Goal: Information Seeking & Learning: Learn about a topic

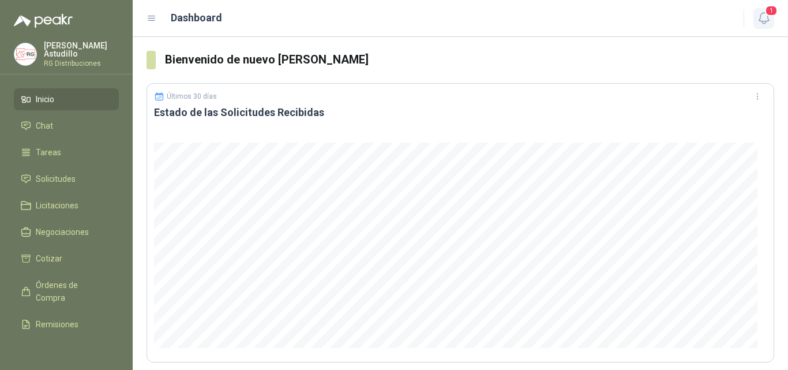
click at [766, 21] on icon "button" at bounding box center [763, 18] width 10 height 11
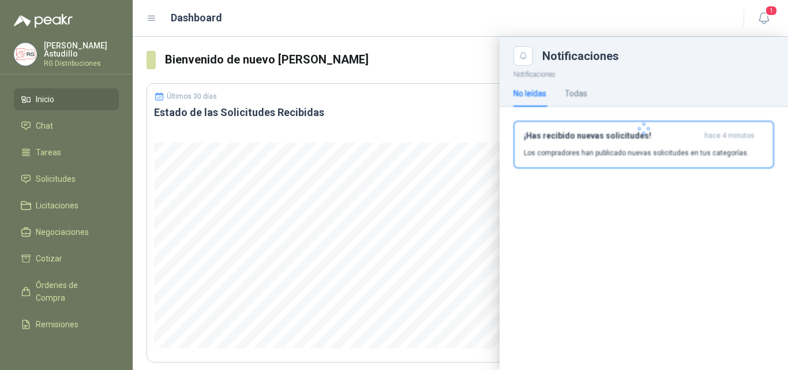
click at [612, 149] on p "Los compradores han publicado nuevas solicitudes en tus categorías." at bounding box center [636, 153] width 225 height 10
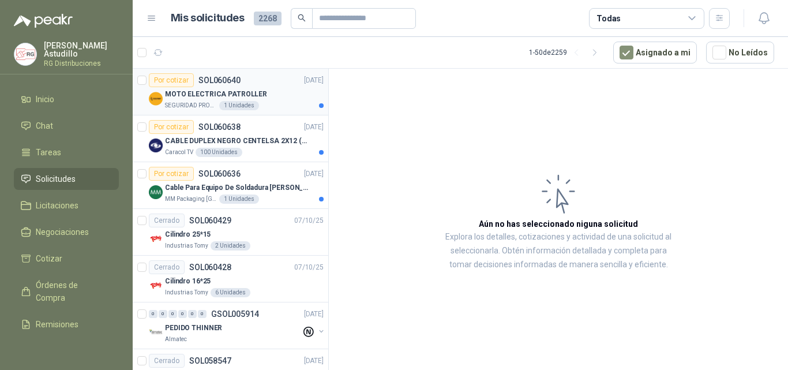
click at [288, 100] on div "MOTO ELECTRICA PATROLLER" at bounding box center [244, 94] width 159 height 14
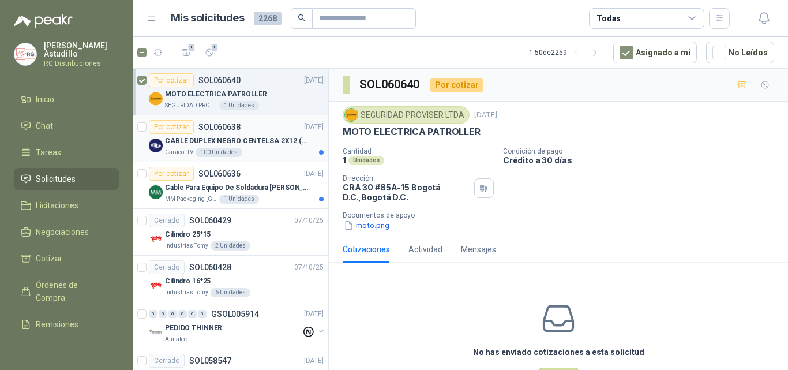
click at [244, 136] on p "CABLE DUPLEX NEGRO CENTELSA 2X12 (COLOR NEGRO)" at bounding box center [237, 141] width 144 height 11
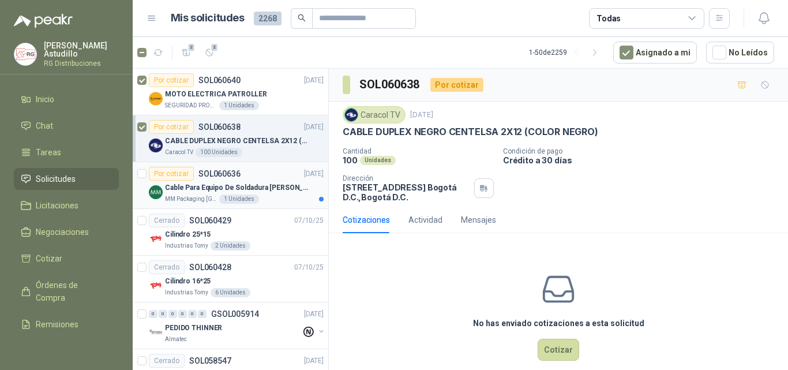
click at [235, 177] on p "SOL060636" at bounding box center [219, 174] width 42 height 8
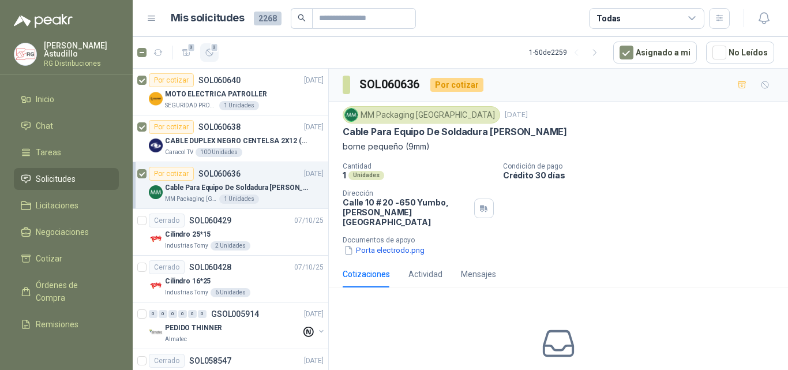
click at [212, 52] on icon "button" at bounding box center [210, 53] width 10 height 10
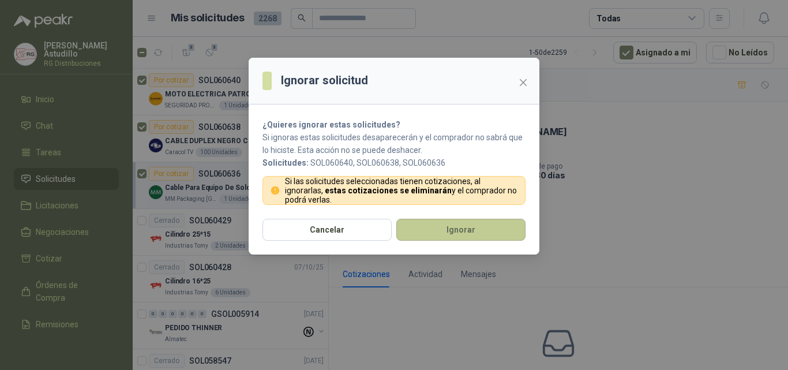
click at [460, 231] on button "Ignorar" at bounding box center [460, 230] width 129 height 22
